Goal: Find specific page/section: Find specific page/section

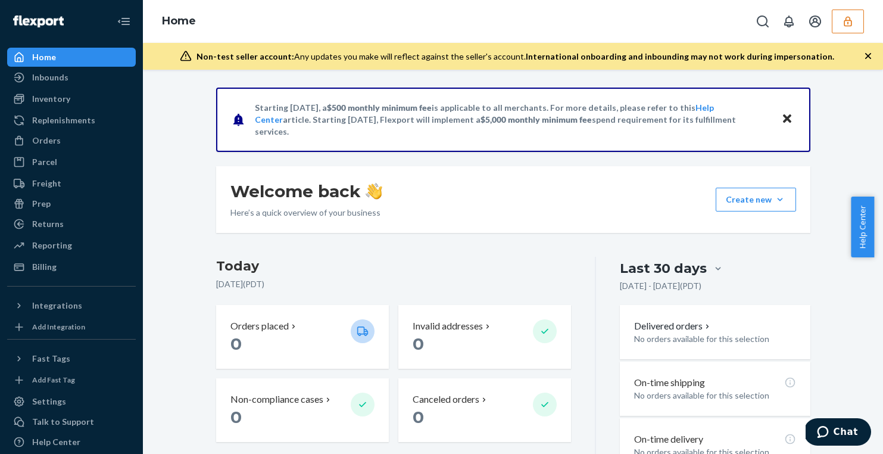
click at [842, 28] on button "button" at bounding box center [848, 22] width 32 height 24
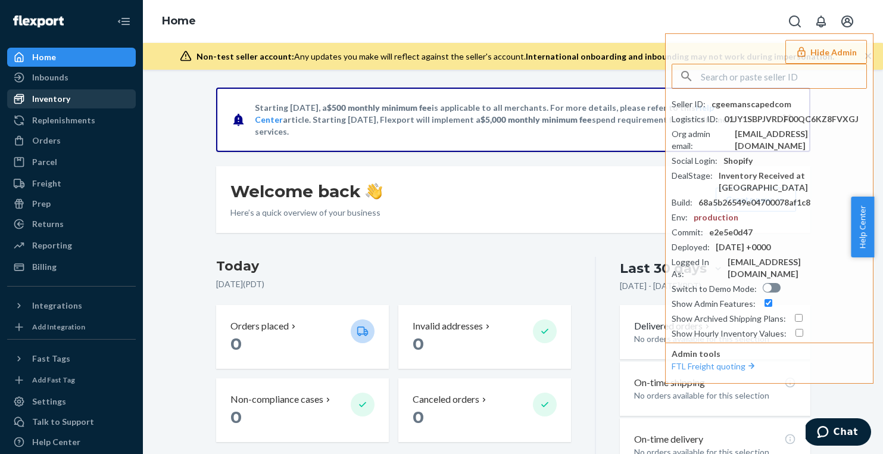
click at [98, 92] on div "Inventory" at bounding box center [71, 98] width 126 height 17
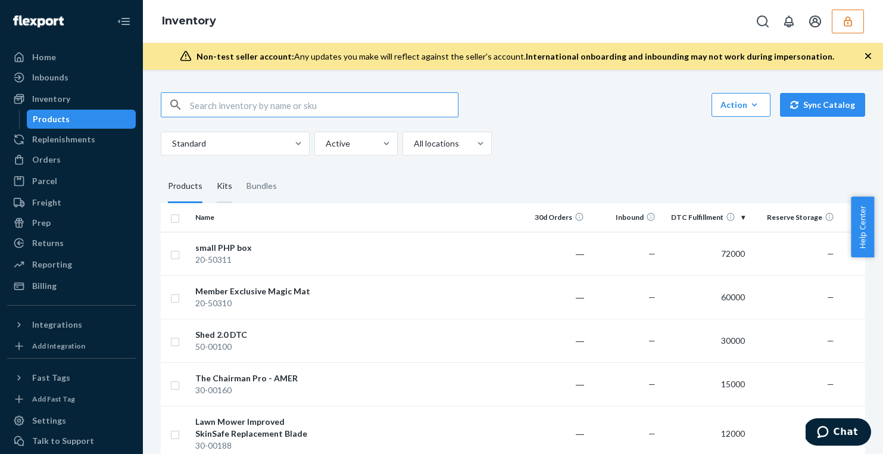
click at [227, 186] on div "Kits" at bounding box center [224, 186] width 15 height 33
click at [210, 170] on input "Kits" at bounding box center [210, 170] width 0 height 0
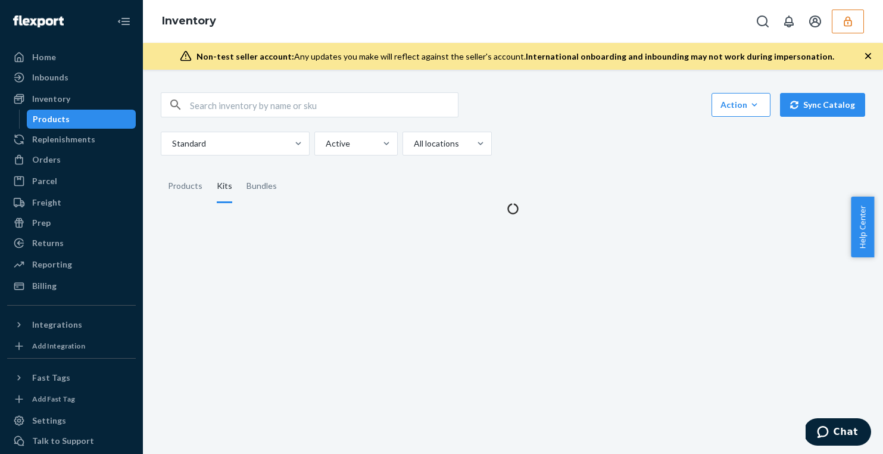
click at [263, 102] on input "text" at bounding box center [324, 105] width 268 height 24
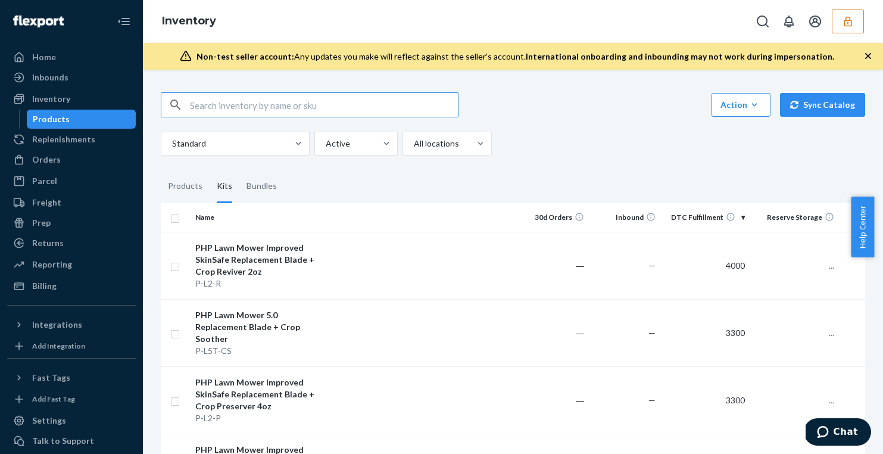
paste input "70-00023"
type input "70-00023"
